Goal: Check status: Check status

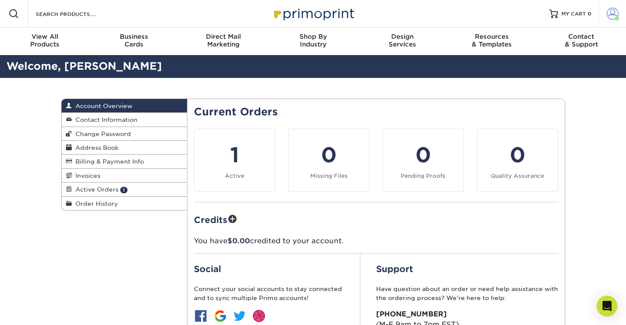
click at [613, 16] on span at bounding box center [612, 14] width 12 height 12
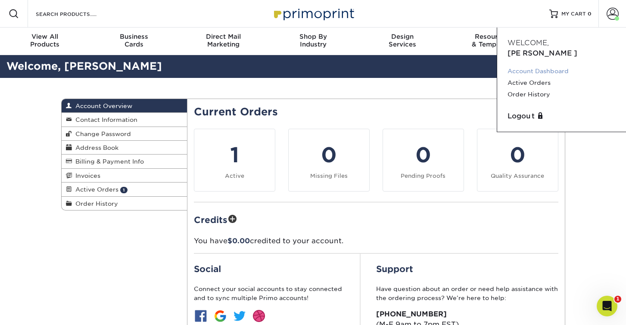
click at [533, 65] on link "Account Dashboard" at bounding box center [561, 71] width 108 height 12
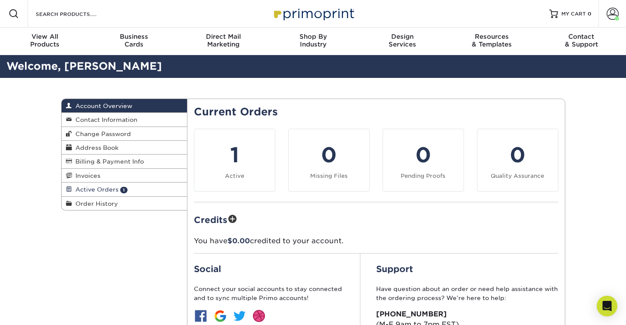
click at [87, 192] on span "Active Orders" at bounding box center [95, 189] width 47 height 7
